Goal: Find contact information: Find contact information

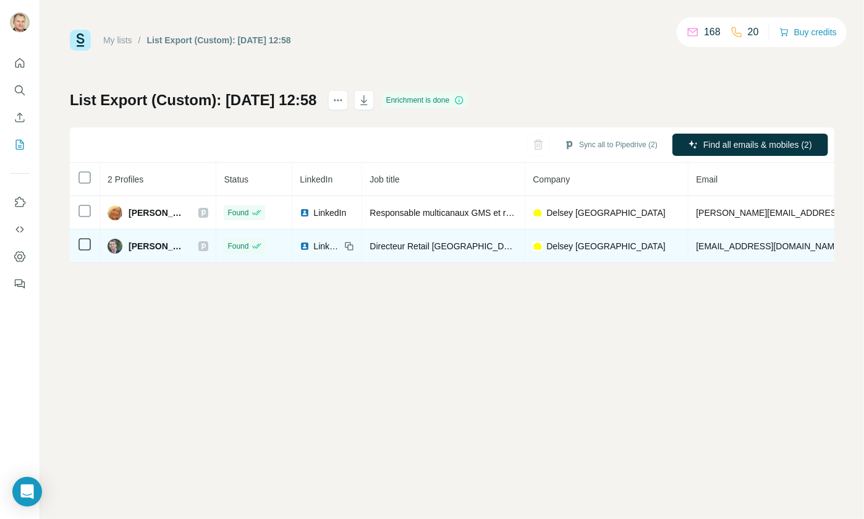
click at [693, 229] on td "[EMAIL_ADDRESS][DOMAIN_NAME]" at bounding box center [805, 245] width 233 height 33
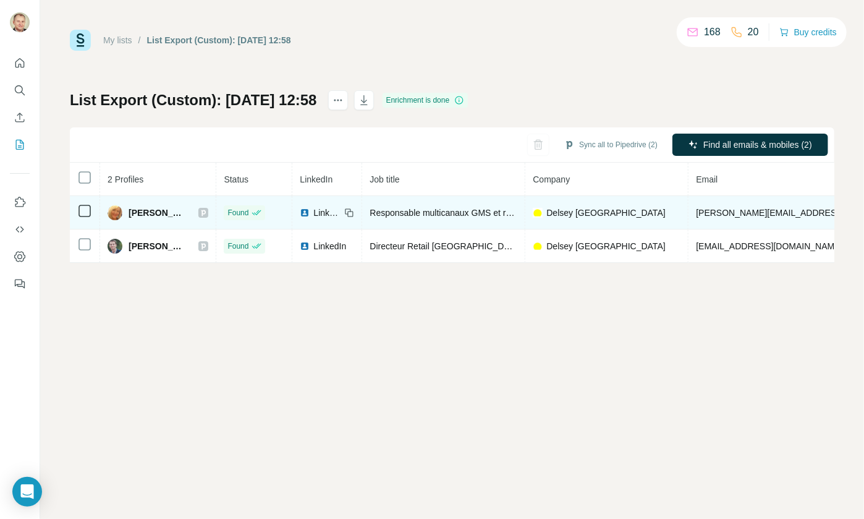
click at [697, 218] on td "magali.guisnet@delsey.com" at bounding box center [805, 212] width 233 height 33
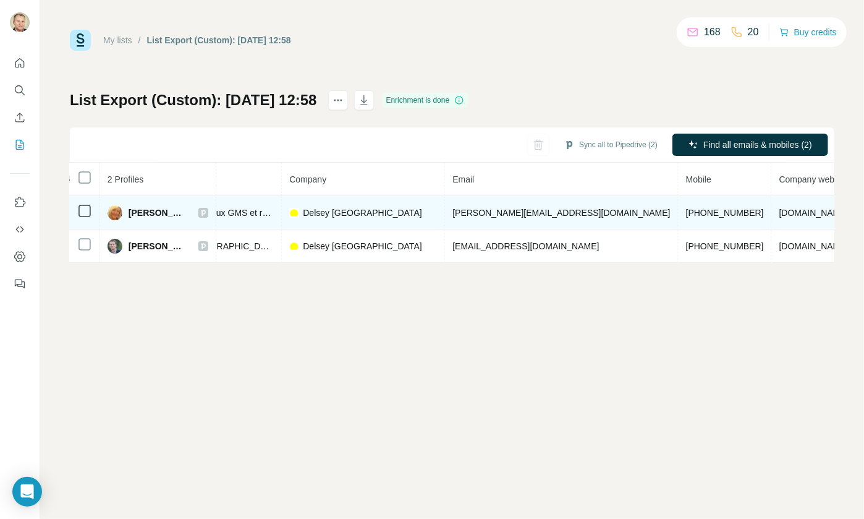
scroll to position [0, 247]
drag, startPoint x: 638, startPoint y: 213, endPoint x: 571, endPoint y: 212, distance: 66.8
click at [675, 212] on td "+33610981907" at bounding box center [721, 212] width 93 height 33
copy span "+33610981907"
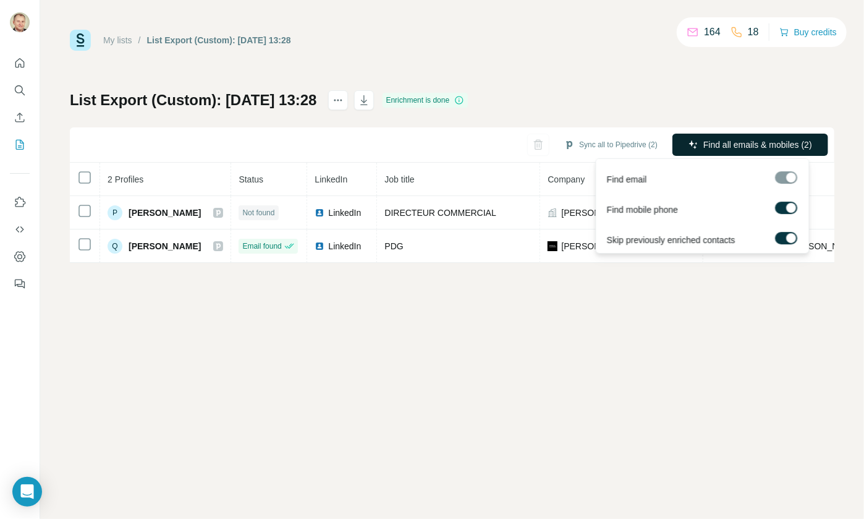
click at [787, 147] on span "Find all emails & mobiles (2)" at bounding box center [758, 145] width 109 height 12
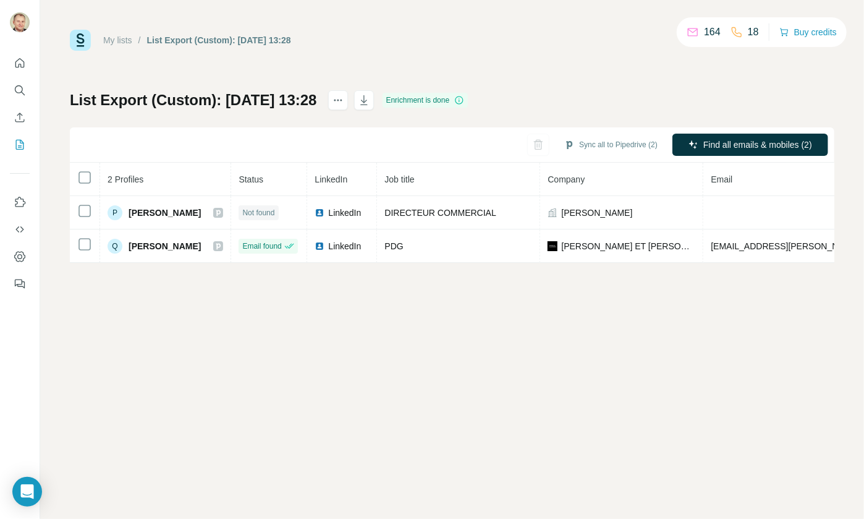
click at [454, 98] on div "Enrichment is done" at bounding box center [426, 100] width 86 height 15
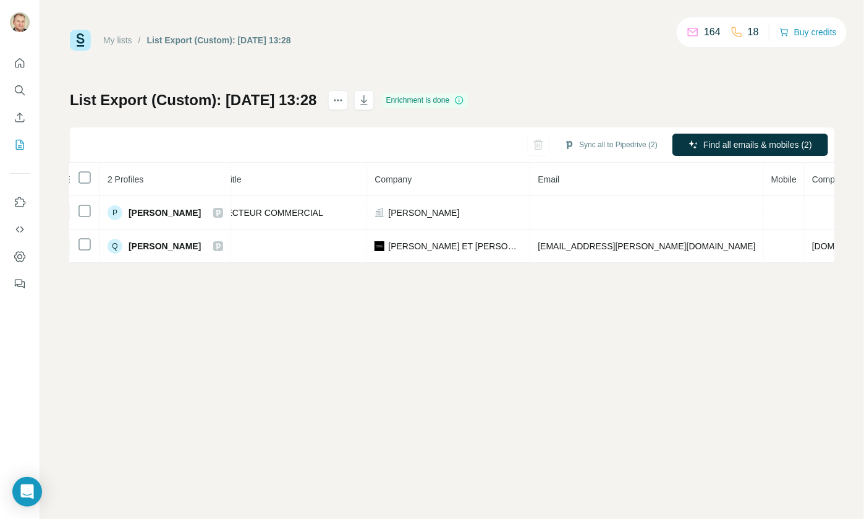
scroll to position [0, 264]
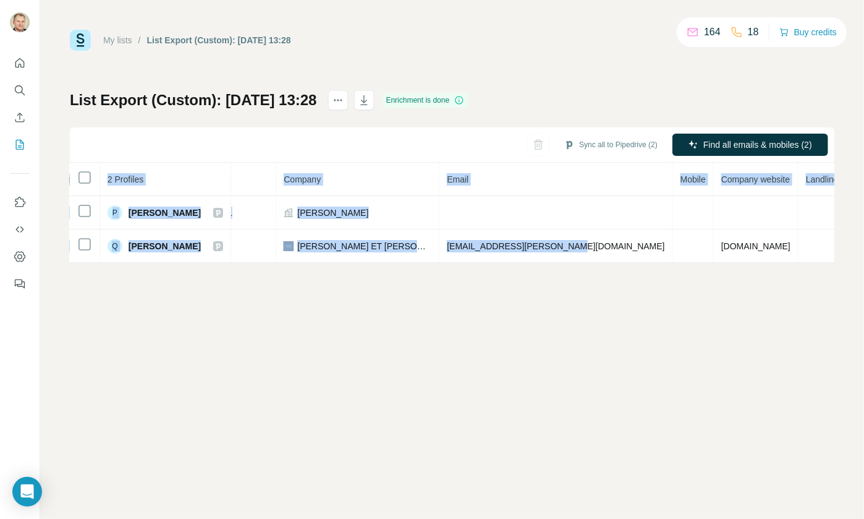
drag, startPoint x: 586, startPoint y: 260, endPoint x: 542, endPoint y: 267, distance: 44.9
click at [532, 273] on div "My lists / List Export (Custom): 10/10/2025 13:28 164 18 Buy credits List Expor…" at bounding box center [452, 259] width 824 height 519
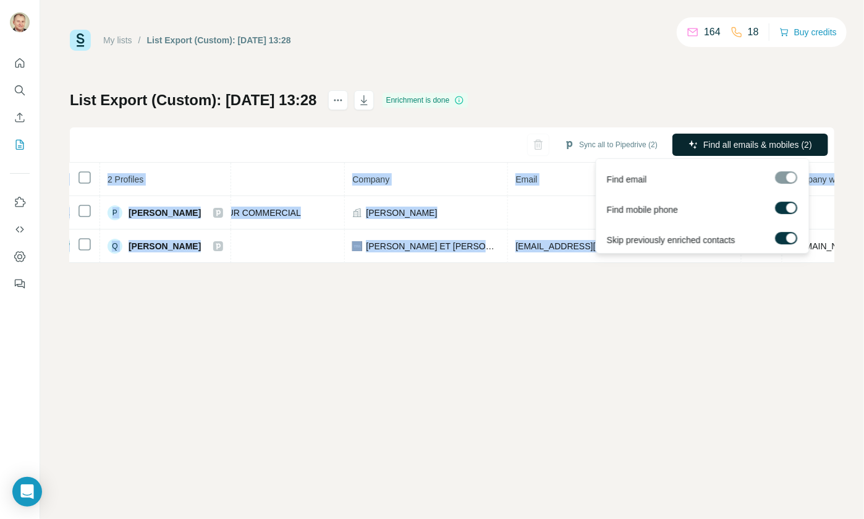
click at [749, 135] on button "Find all emails & mobiles (2)" at bounding box center [751, 145] width 156 height 22
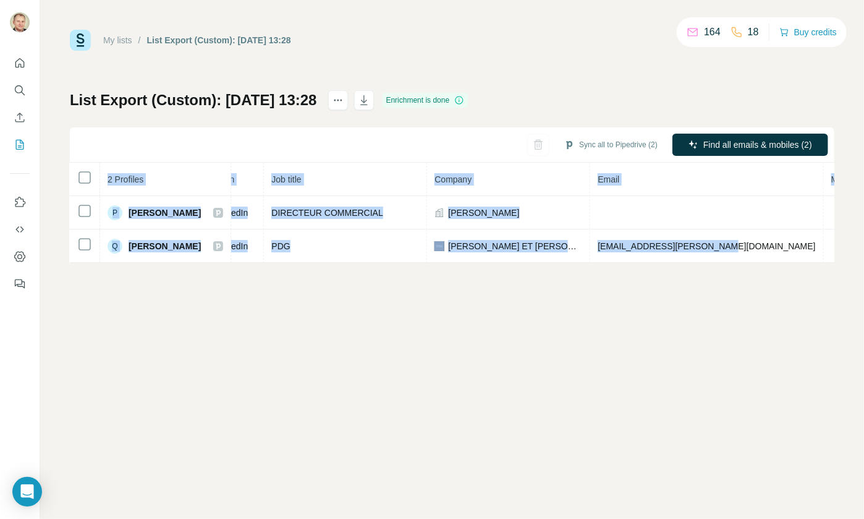
scroll to position [0, 0]
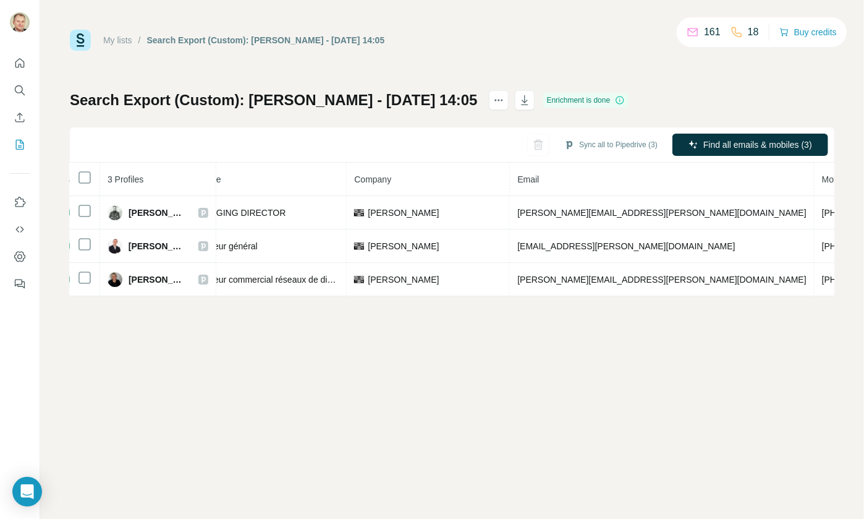
scroll to position [0, 199]
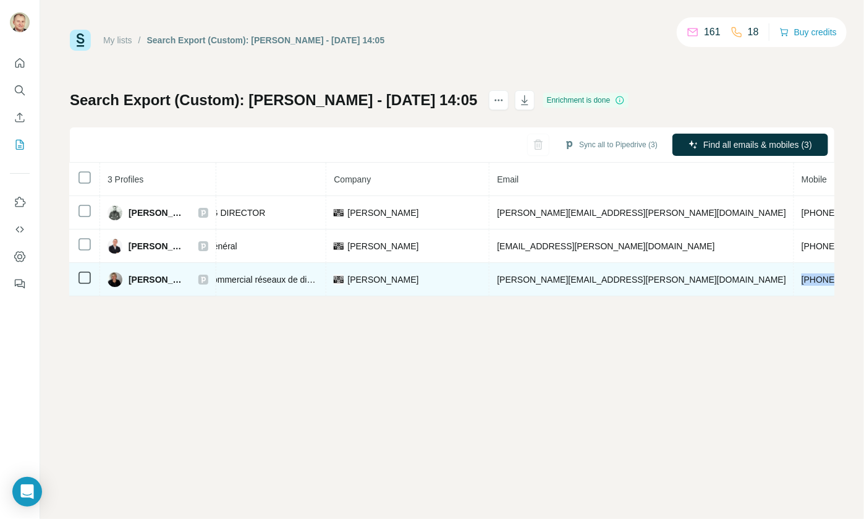
drag, startPoint x: 692, startPoint y: 278, endPoint x: 631, endPoint y: 279, distance: 60.6
click at [795, 279] on td "+33651164143" at bounding box center [841, 279] width 93 height 33
copy span "+33651164143"
click at [284, 279] on span "Directeur commercial réseaux de distribution" at bounding box center [256, 280] width 171 height 10
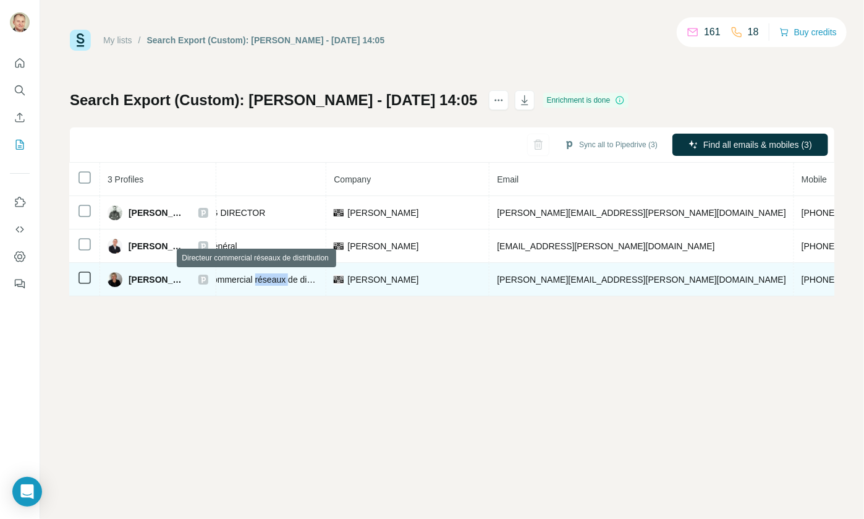
click at [284, 279] on span "Directeur commercial réseaux de distribution" at bounding box center [256, 280] width 171 height 10
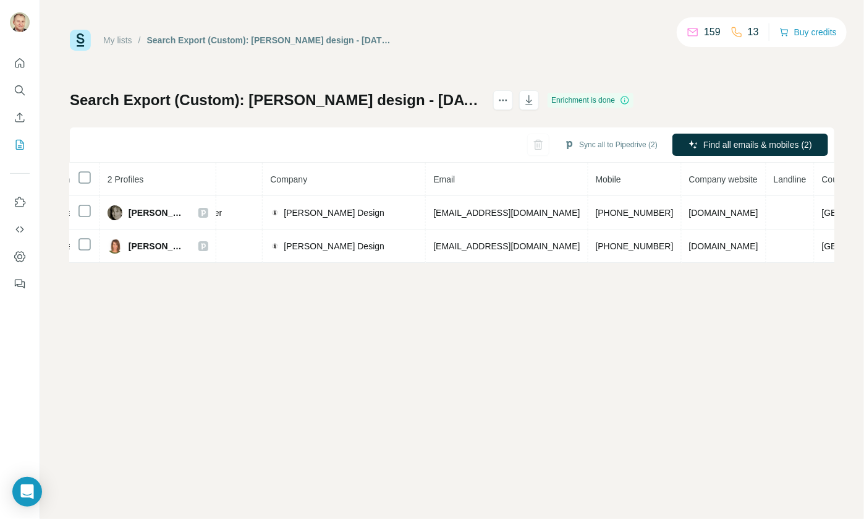
scroll to position [0, 265]
